Goal: Use online tool/utility: Utilize a website feature to perform a specific function

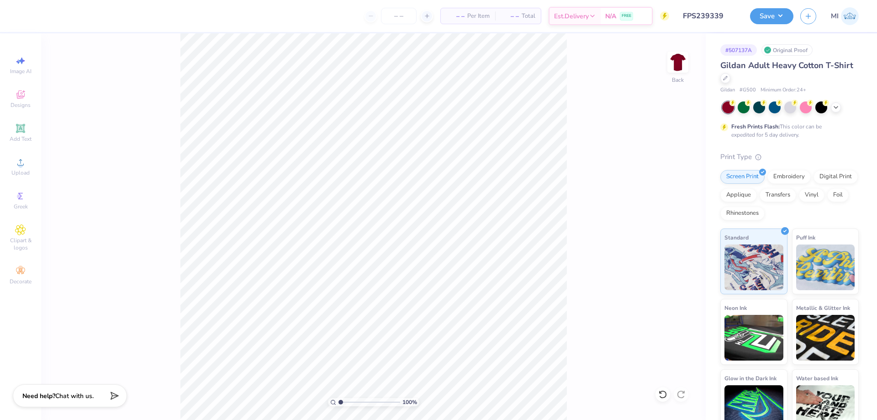
click at [839, 112] on div at bounding box center [790, 107] width 137 height 12
click at [840, 108] on div at bounding box center [836, 106] width 10 height 10
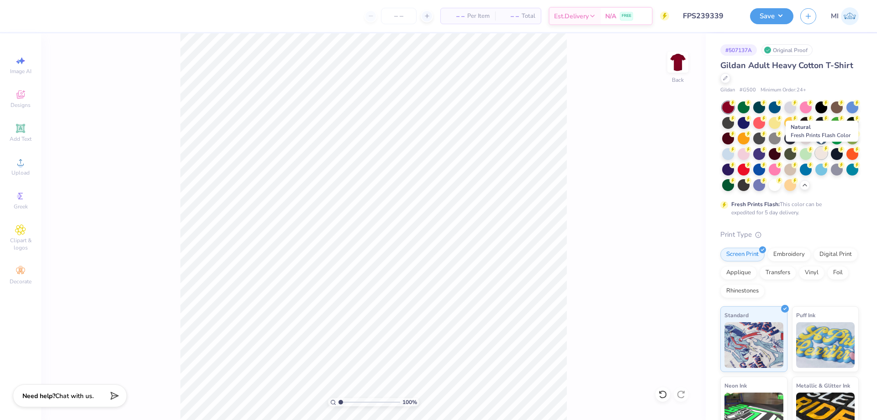
click at [823, 156] on div at bounding box center [822, 153] width 12 height 12
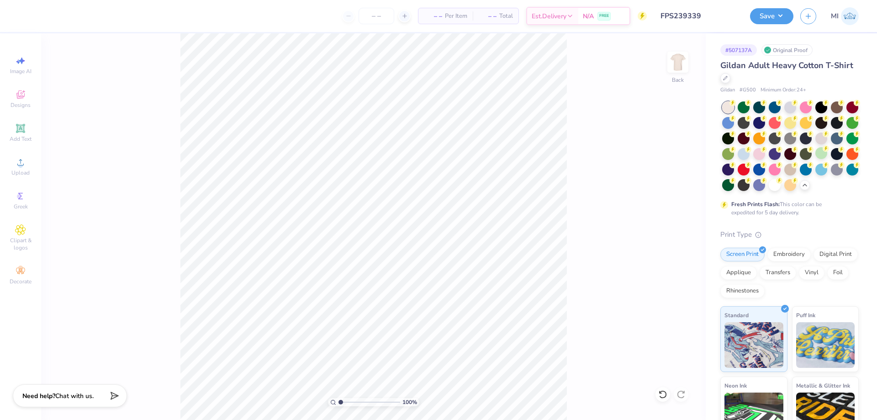
click at [697, 12] on input "FPS239339" at bounding box center [699, 16] width 90 height 18
click at [20, 163] on circle at bounding box center [20, 165] width 5 height 5
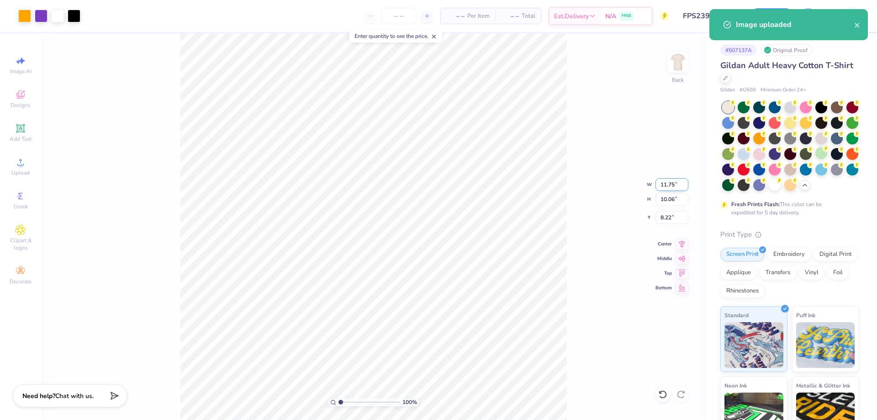
click at [672, 184] on input "11.75" at bounding box center [672, 184] width 33 height 13
type input "11.50"
type input "9.84"
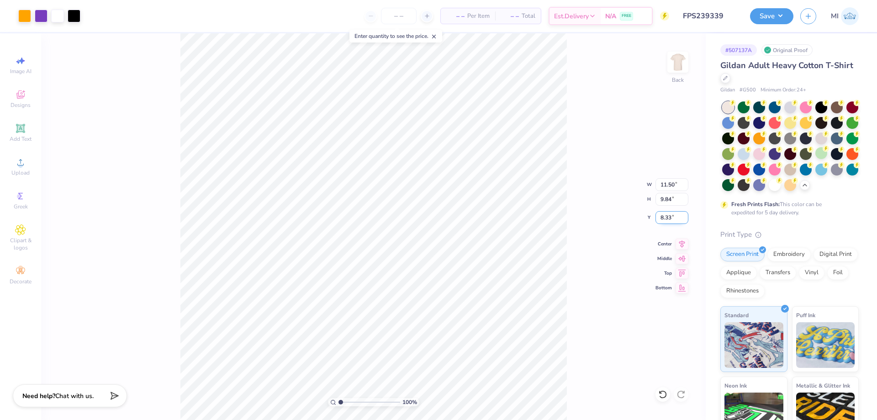
click at [671, 216] on input "8.33" at bounding box center [672, 217] width 33 height 13
click at [671, 216] on input "3" at bounding box center [672, 217] width 33 height 13
type input "3.00"
click at [764, 17] on button "Save" at bounding box center [771, 15] width 43 height 16
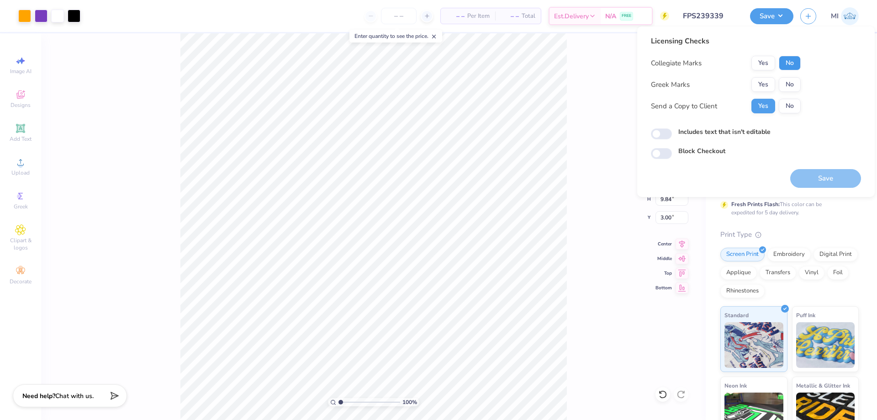
click at [790, 65] on button "No" at bounding box center [790, 63] width 22 height 15
click at [793, 83] on button "No" at bounding box center [790, 84] width 22 height 15
click at [807, 180] on button "Save" at bounding box center [826, 178] width 71 height 19
